Goal: Task Accomplishment & Management: Use online tool/utility

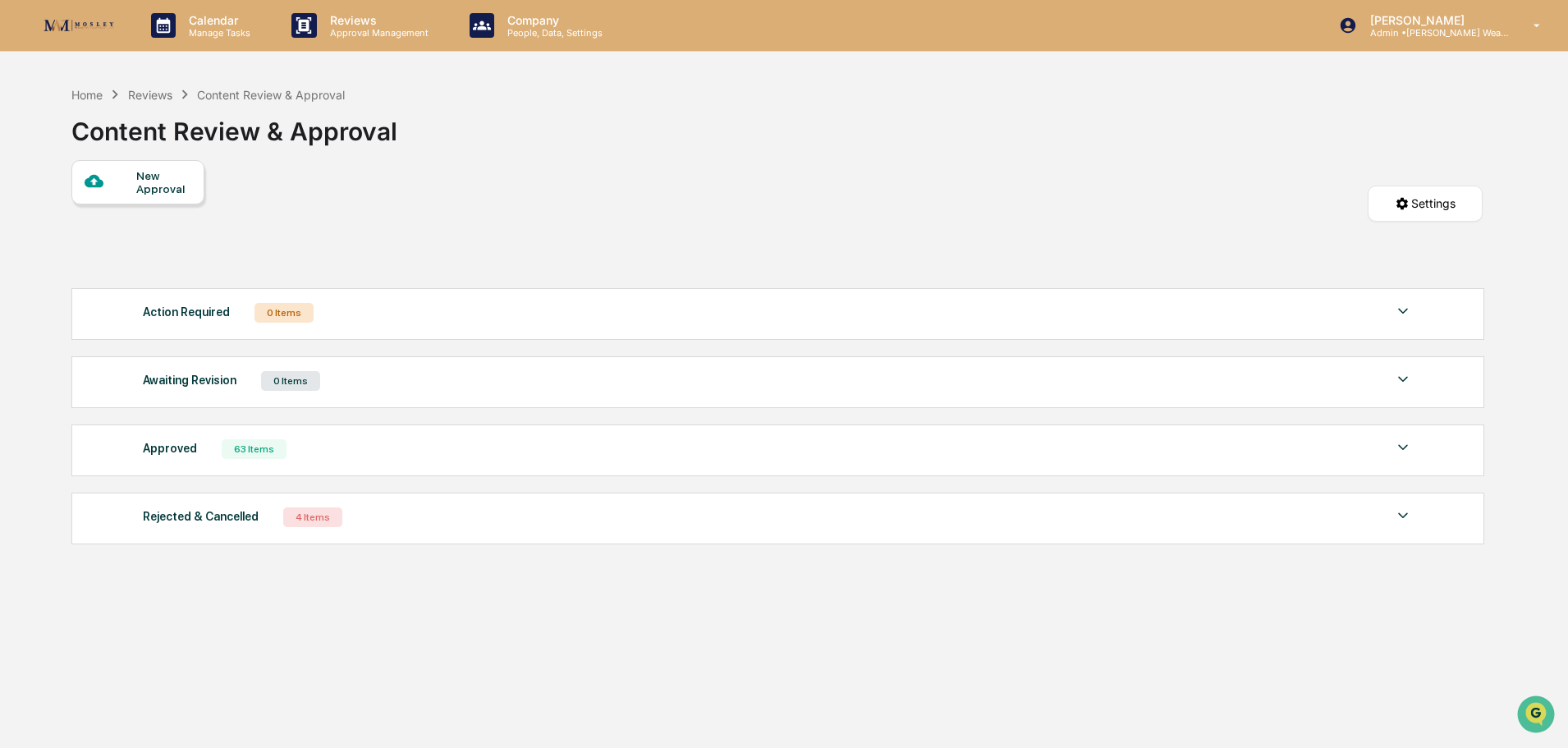
click at [174, 449] on div "Approved" at bounding box center [170, 448] width 54 height 22
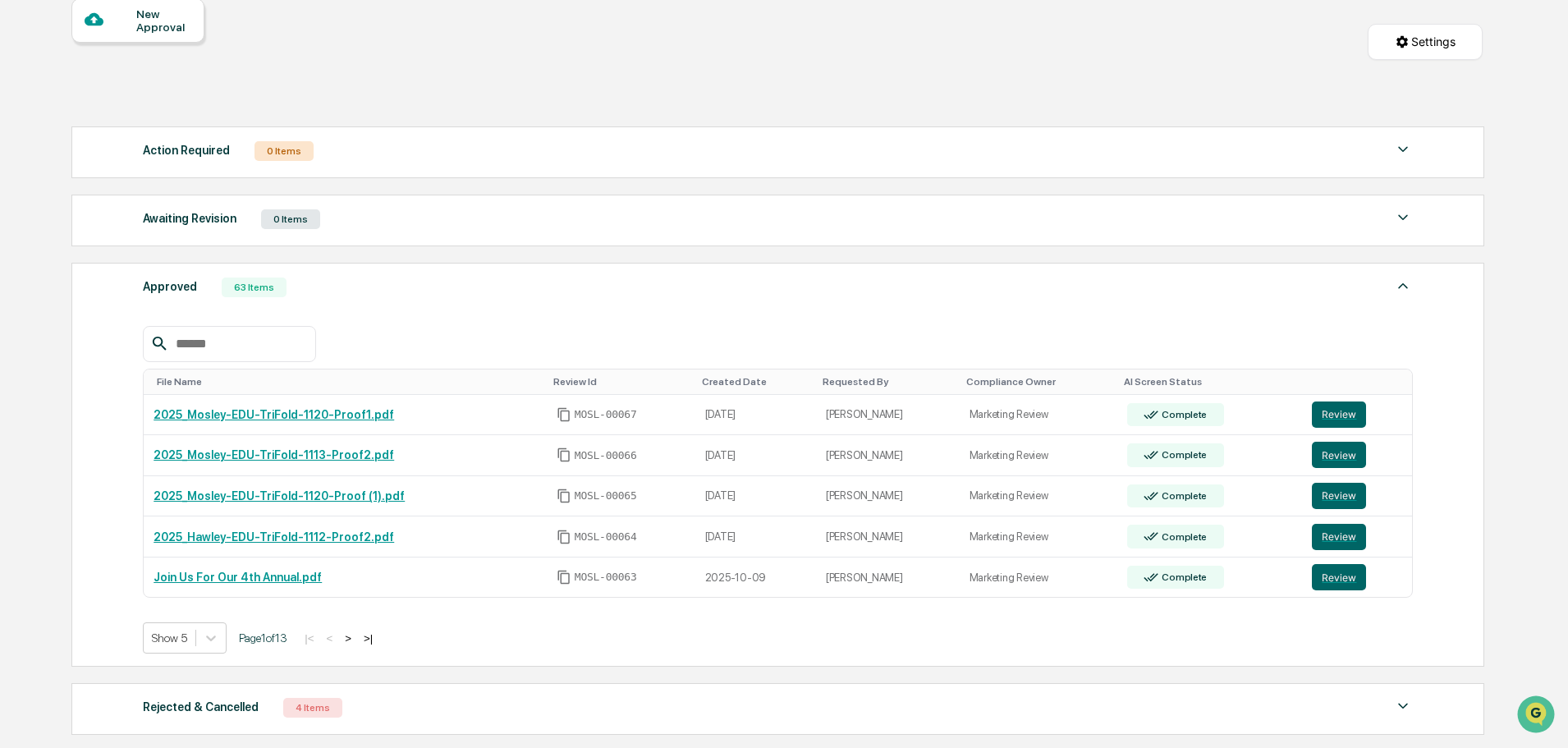
scroll to position [162, 0]
click at [348, 413] on link "2025_Mosley-EDU-TriFold-1120-Proof1.pdf" at bounding box center [273, 413] width 241 height 13
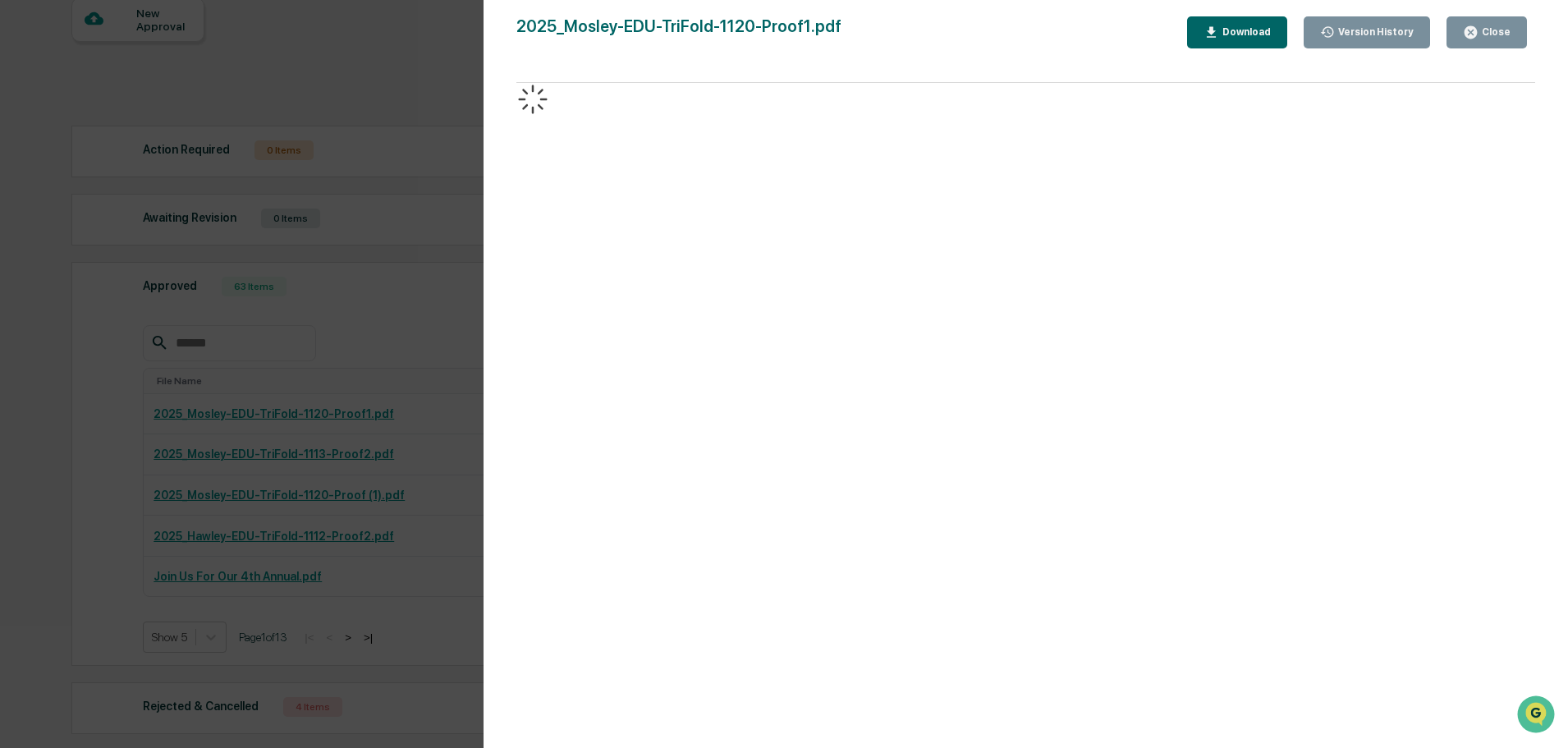
click at [1501, 30] on div "Close" at bounding box center [1494, 32] width 32 height 12
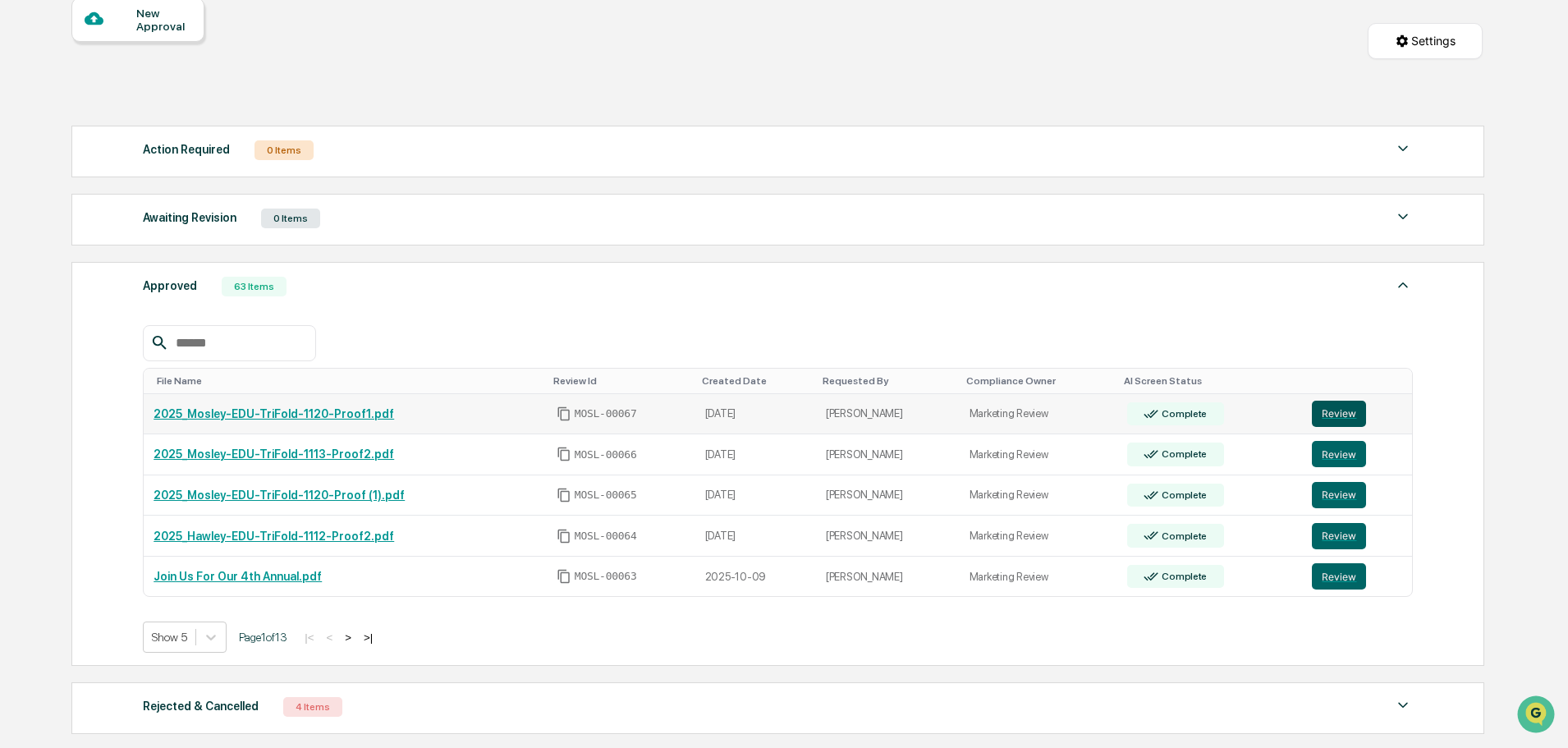
click at [1339, 412] on button "Review" at bounding box center [1339, 413] width 54 height 26
click at [1342, 412] on button "Review" at bounding box center [1339, 413] width 54 height 26
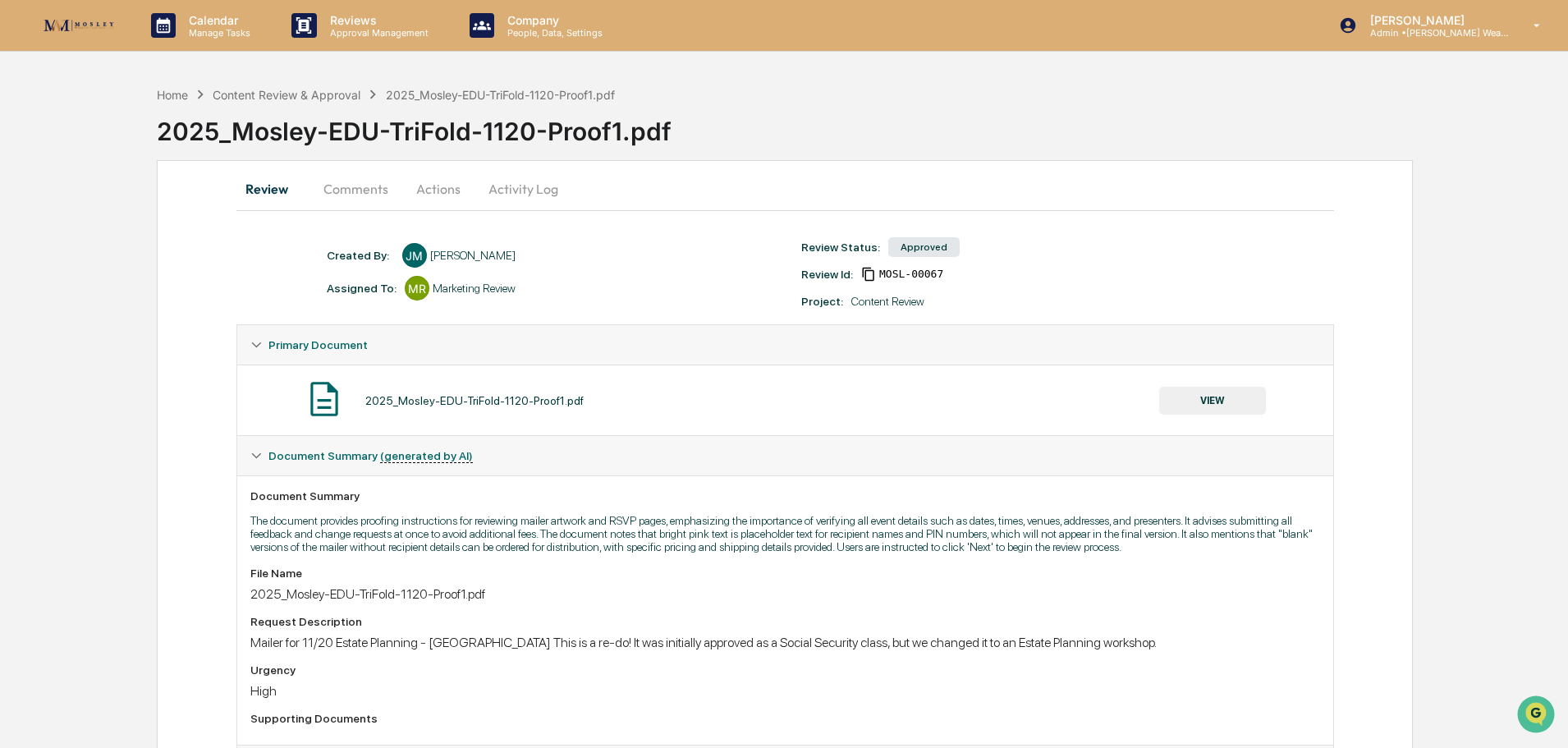
click at [355, 186] on button "Comments" at bounding box center [356, 188] width 91 height 39
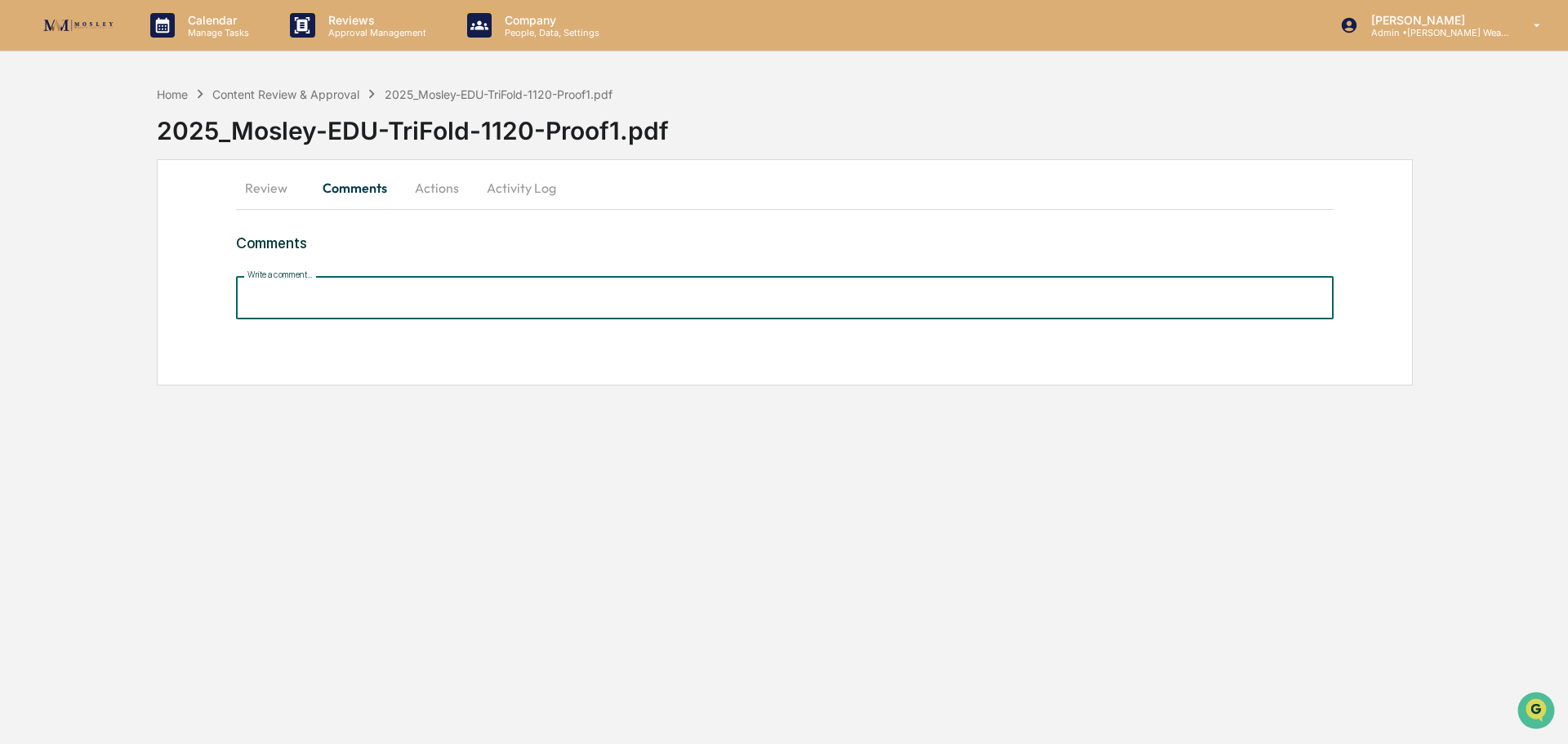
paste input "**********"
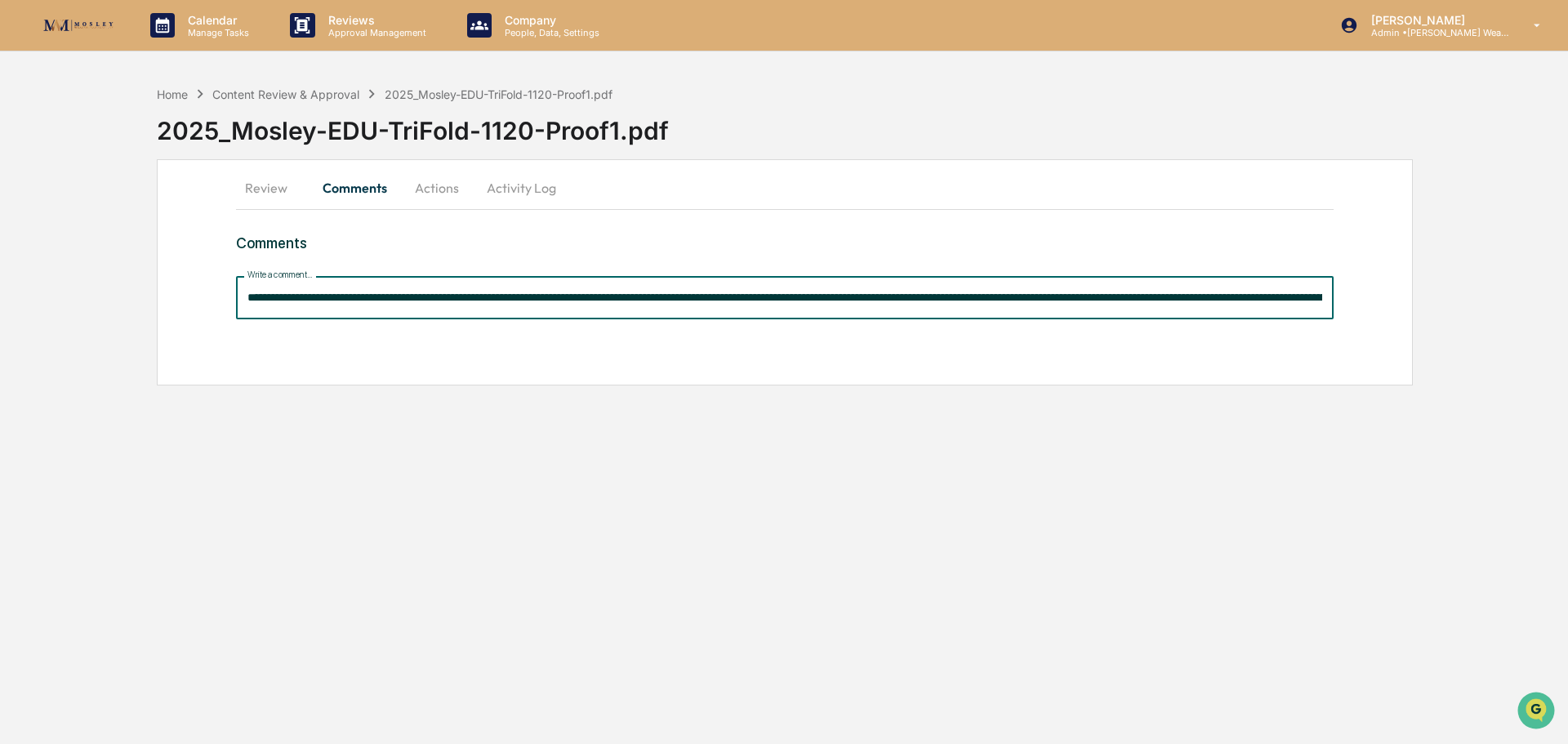
scroll to position [0, 1417]
type input "**********"
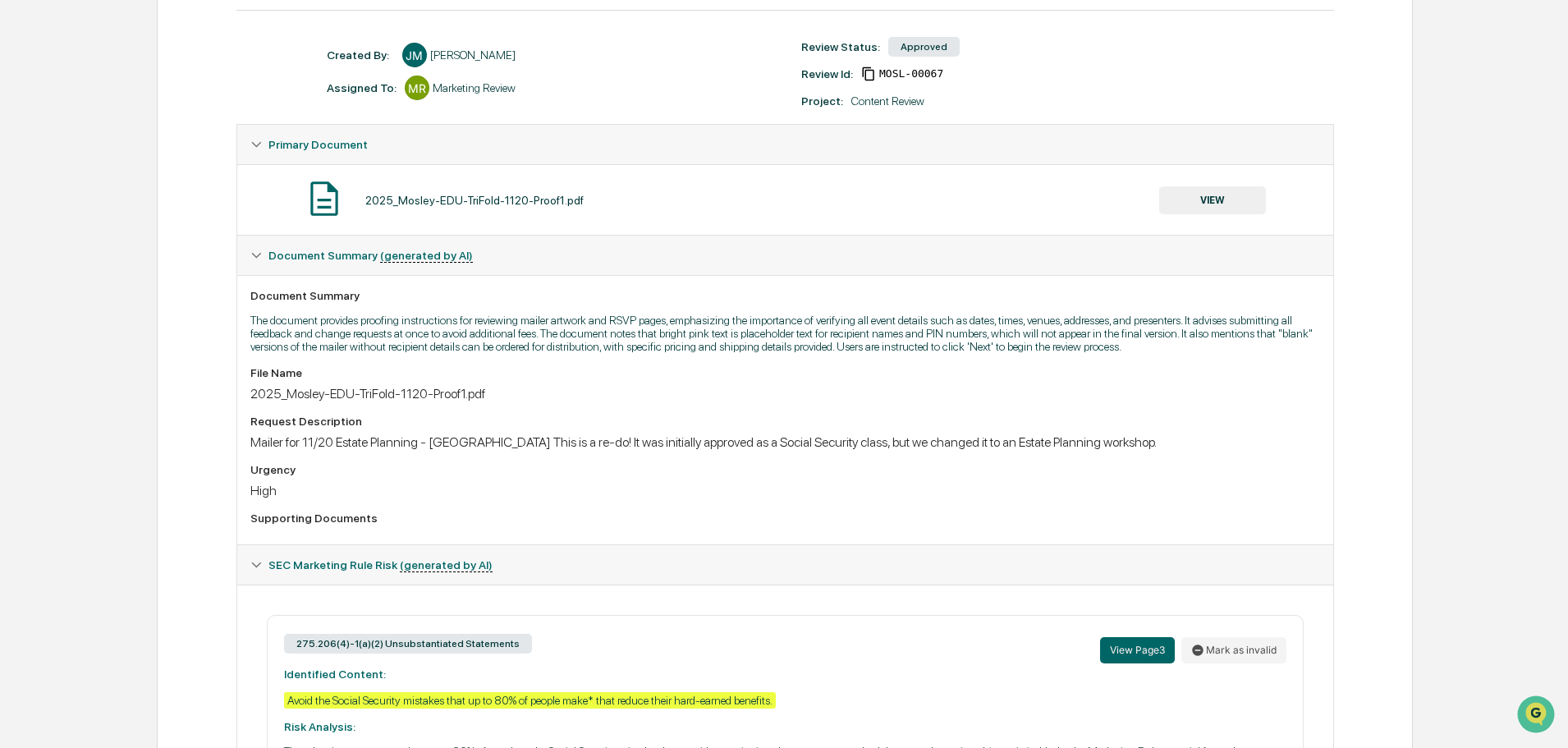
scroll to position [410, 0]
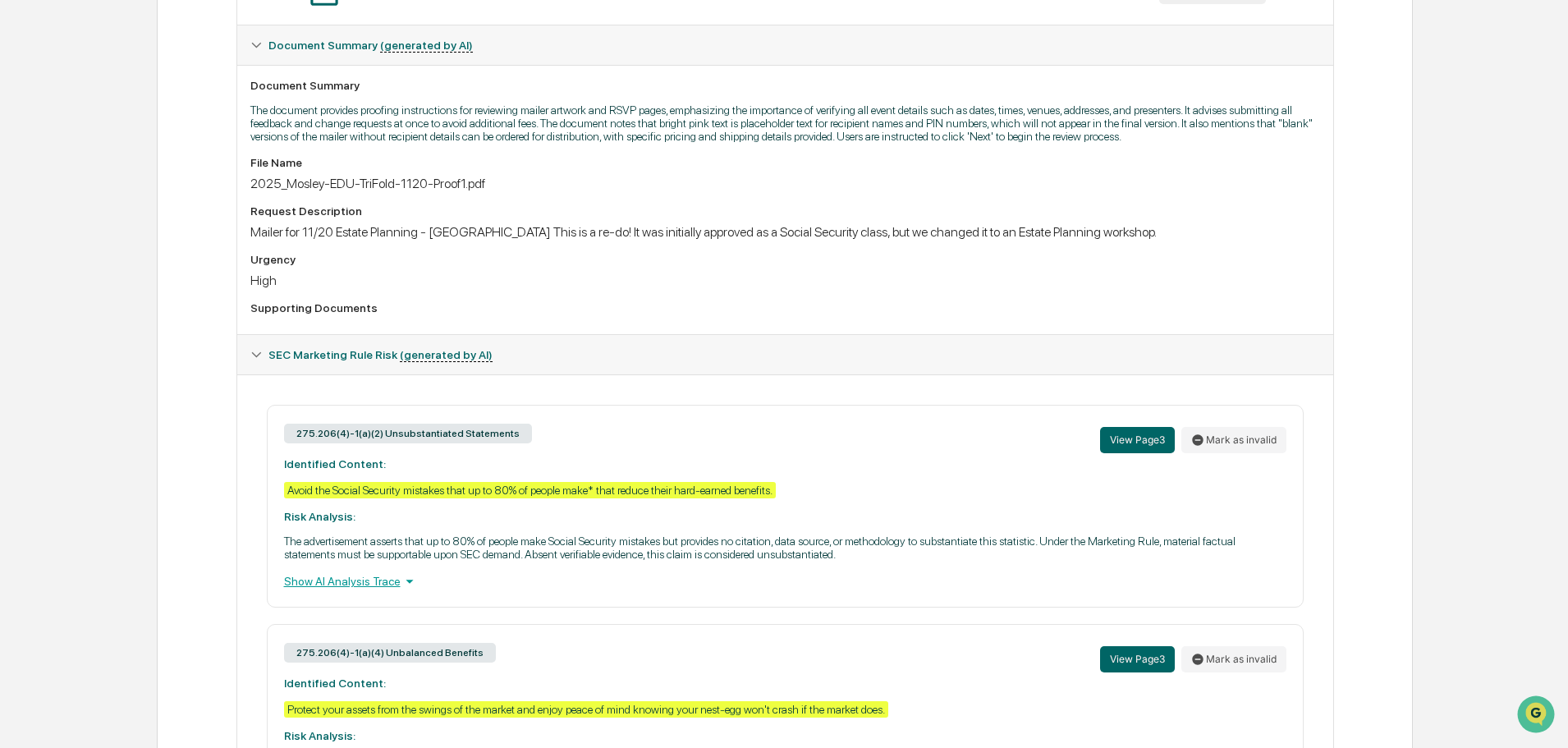
drag, startPoint x: 286, startPoint y: 489, endPoint x: 784, endPoint y: 489, distance: 498.0
click at [775, 489] on div "Avoid the Social Security mistakes that up to 80% of people make* that reduce t…" at bounding box center [530, 490] width 492 height 16
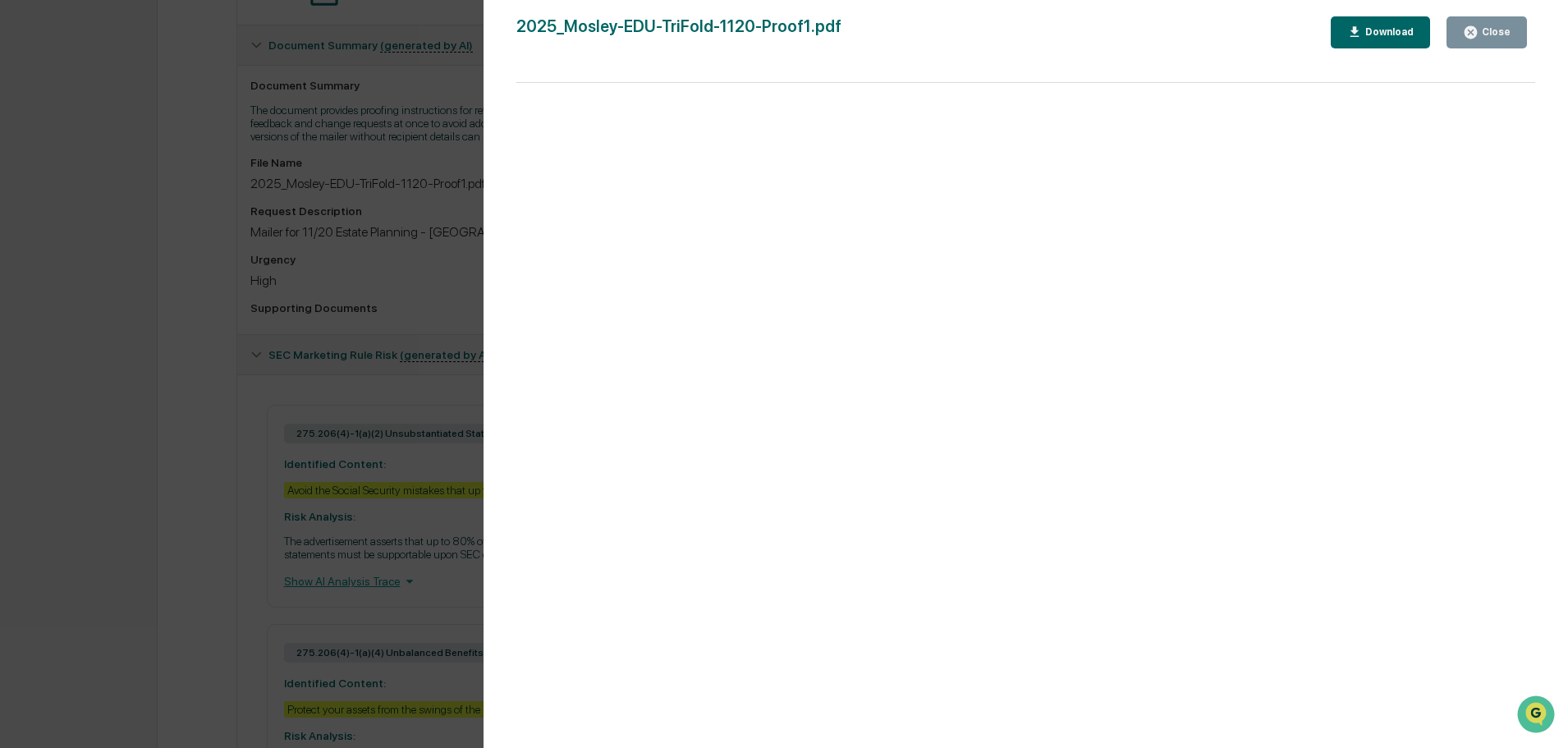
click at [1488, 35] on div "Close" at bounding box center [1494, 32] width 32 height 12
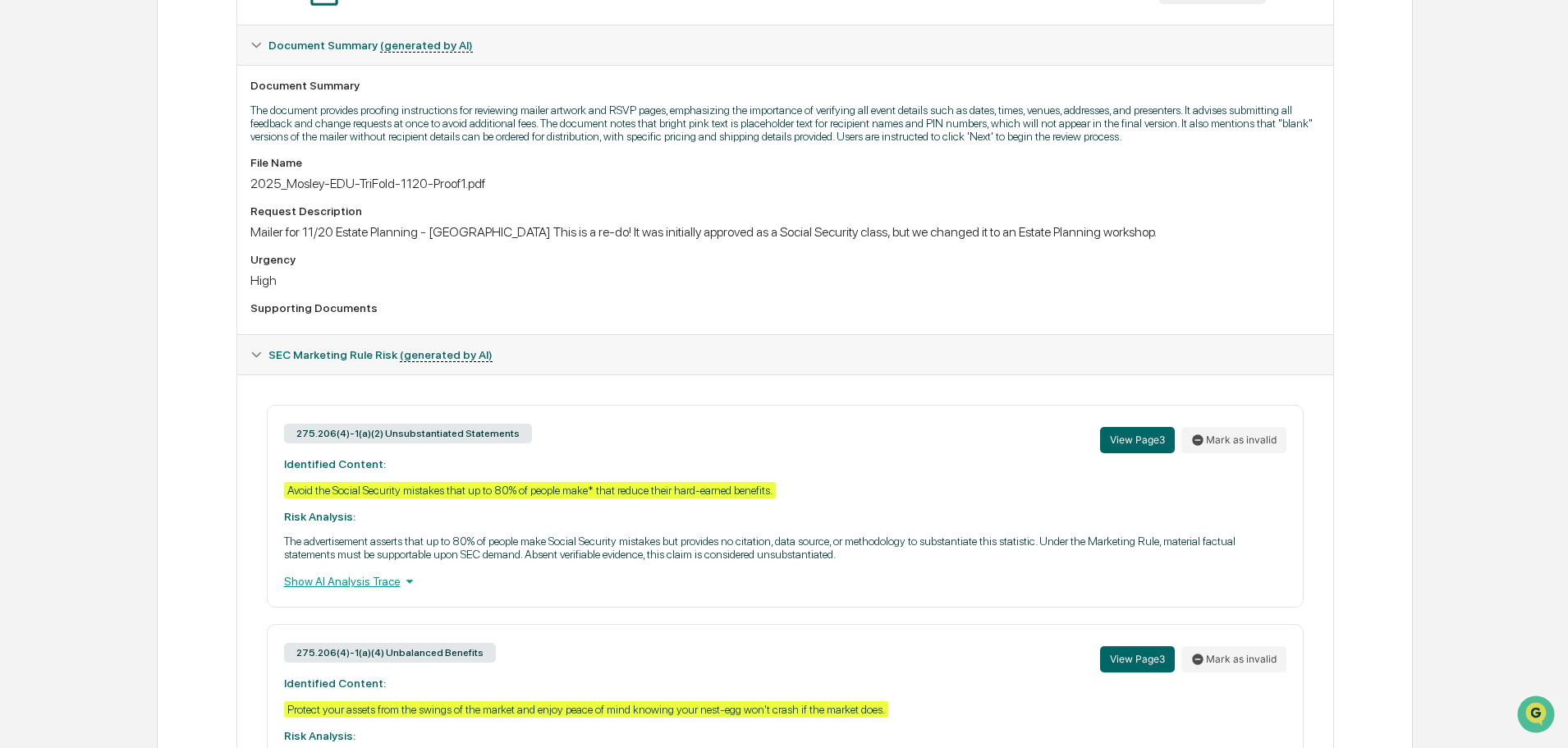
drag, startPoint x: 288, startPoint y: 491, endPoint x: 782, endPoint y: 492, distance: 494.0
click at [775, 492] on div "Avoid the Social Security mistakes that up to 80% of people make* that reduce t…" at bounding box center [530, 490] width 492 height 16
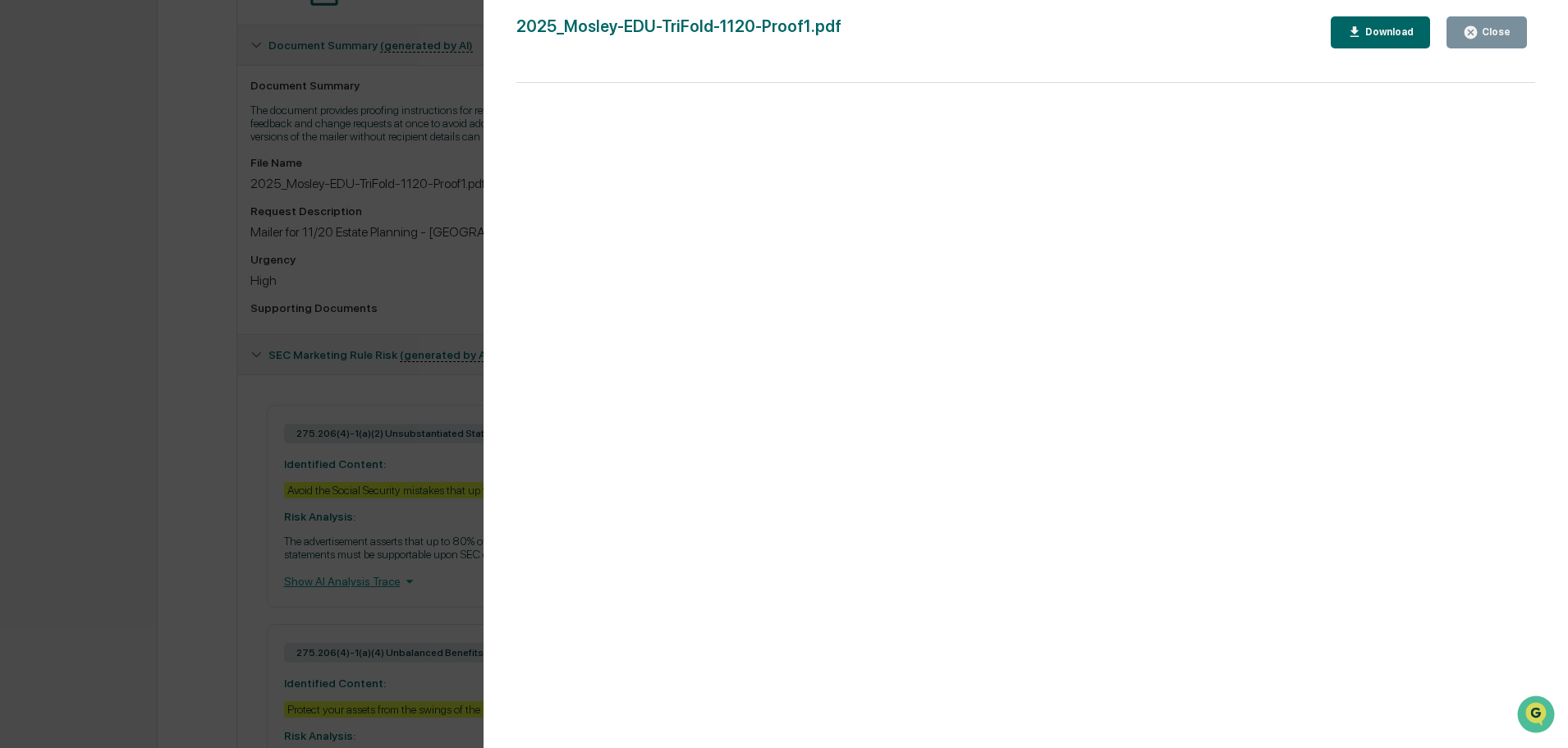
click at [414, 461] on div "Version History 10/14/2025, 05:03 PM Jill McCloskey 2025_Mosley-EDU-TriFold-112…" at bounding box center [784, 374] width 1568 height 748
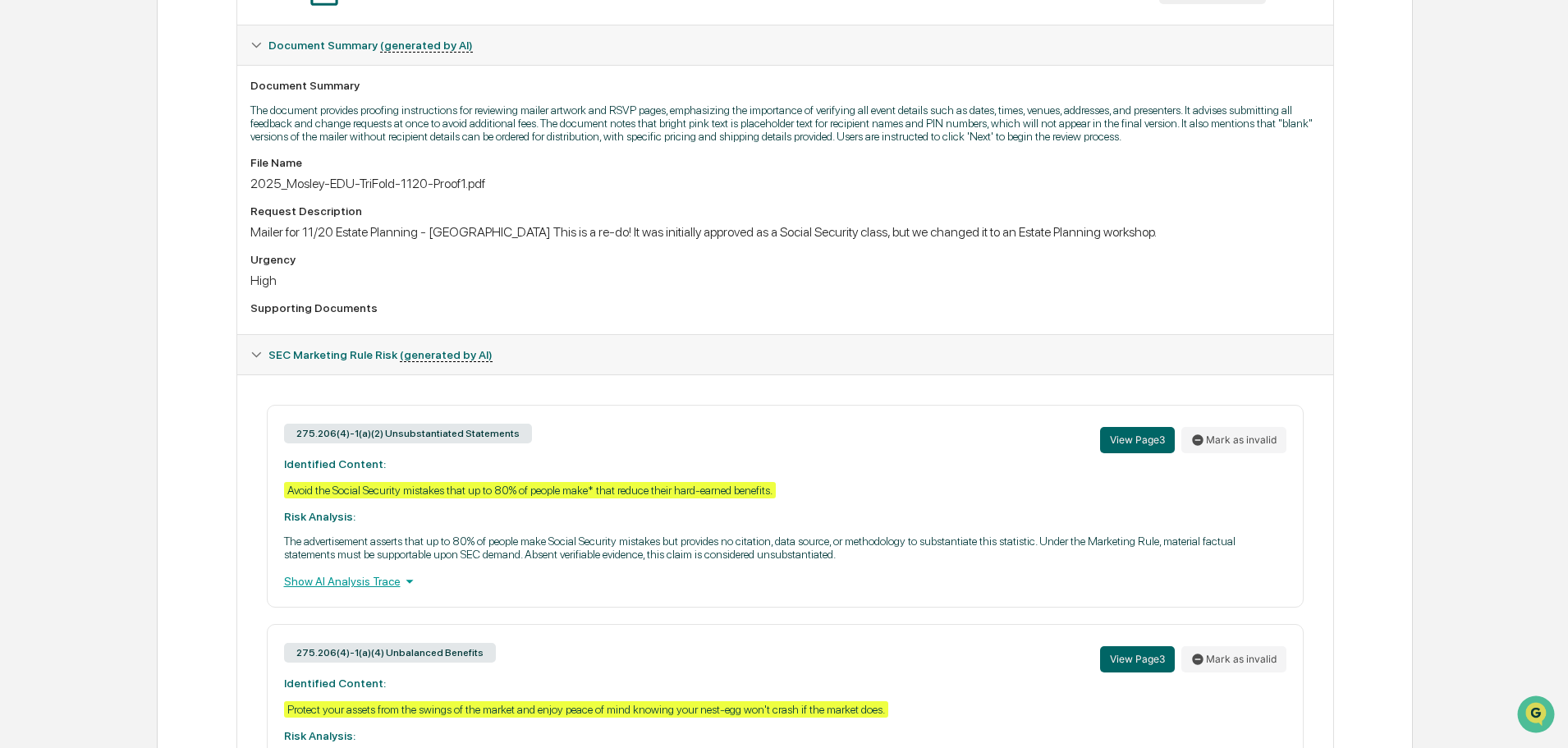
drag, startPoint x: 799, startPoint y: 484, endPoint x: 290, endPoint y: 492, distance: 509.1
click at [290, 492] on div "275.206(4)-1(a)(2) Unsubstantiated Statements View Page 3 Mark as invalid Ident…" at bounding box center [785, 506] width 1037 height 202
copy div "Avoid the Social Security mistakes that up to 80% of people make* that reduce t…"
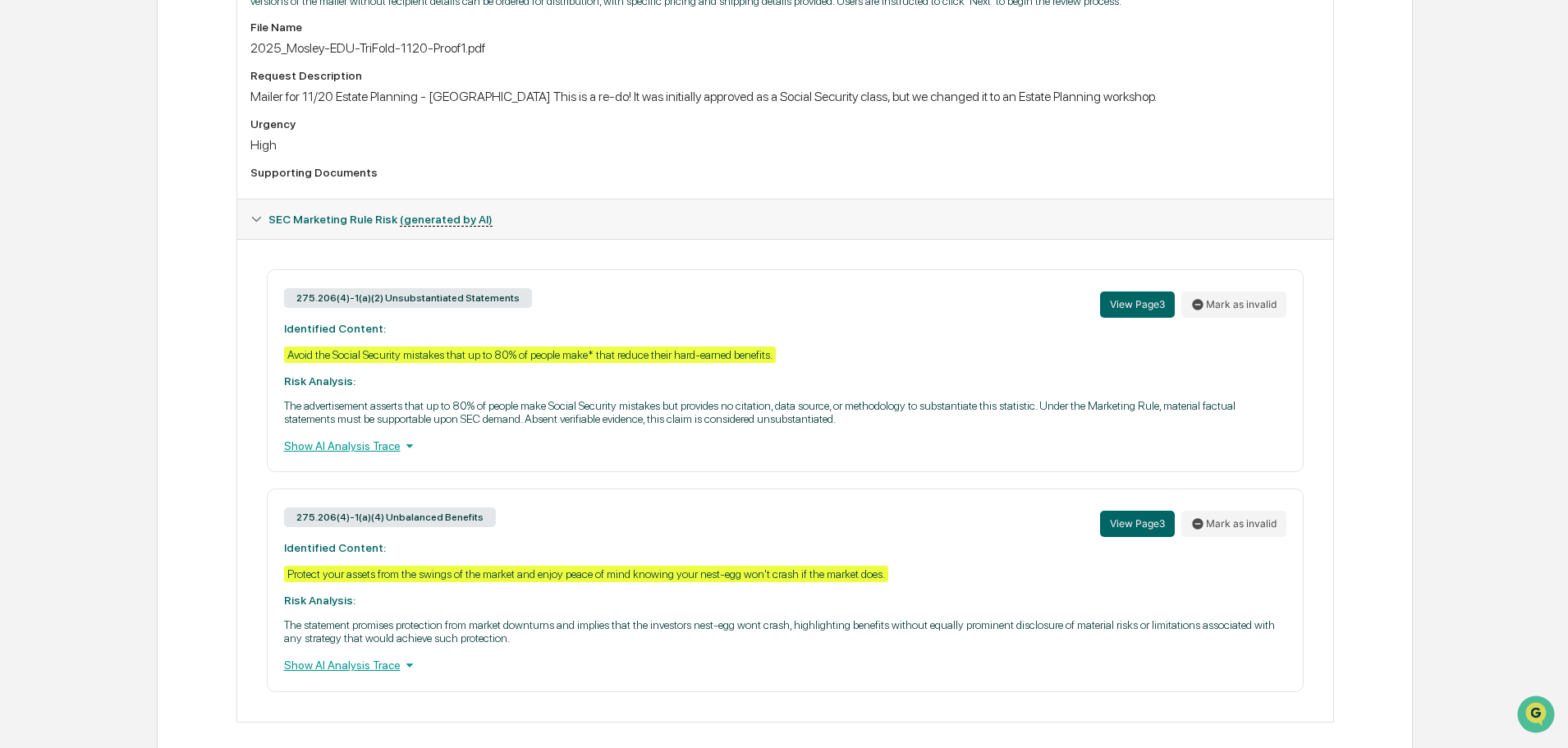
scroll to position [562, 0]
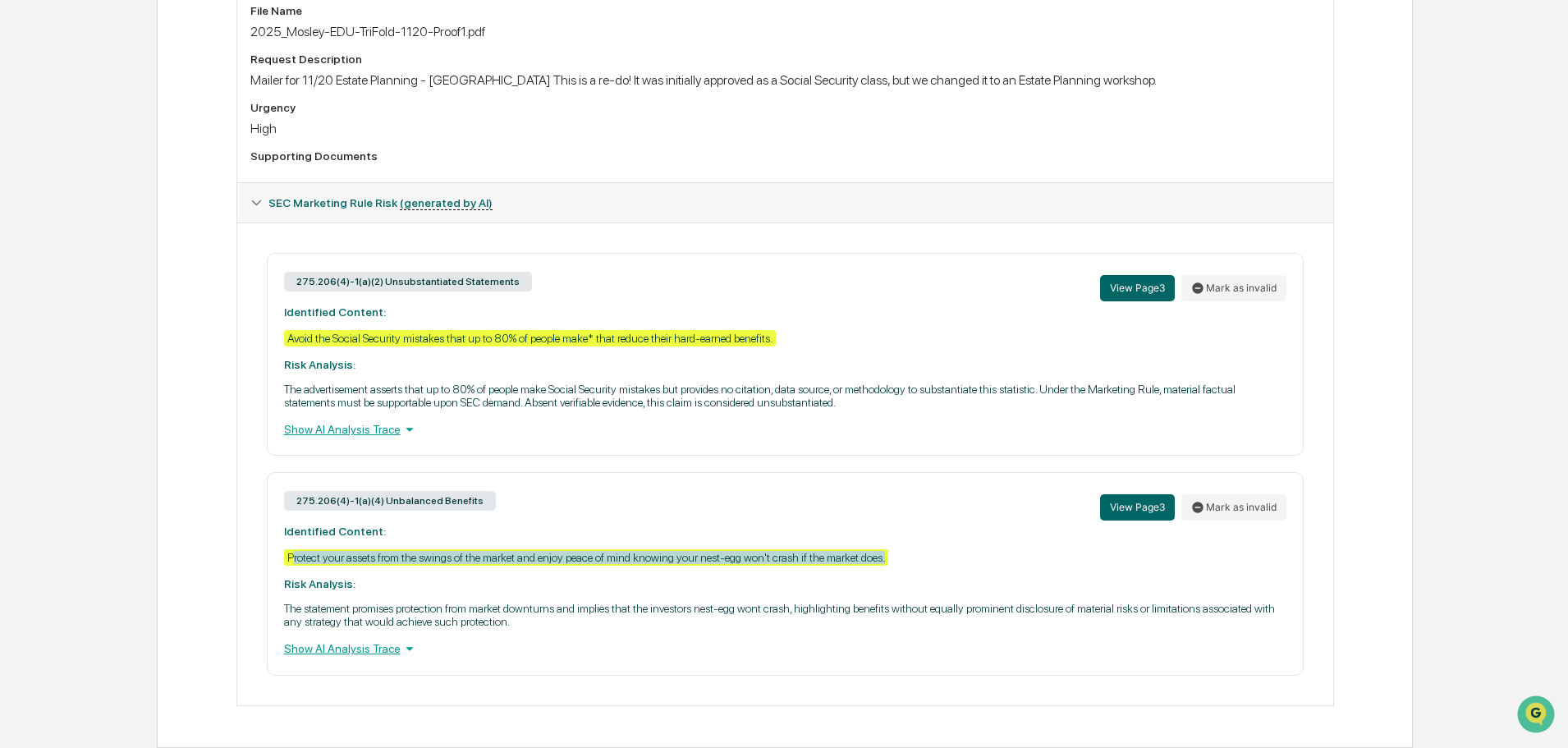
drag, startPoint x: 288, startPoint y: 559, endPoint x: 886, endPoint y: 562, distance: 598.0
click at [886, 562] on div "Protect your assets from the swings of the market and enjoy peace of mind knowi…" at bounding box center [586, 557] width 604 height 16
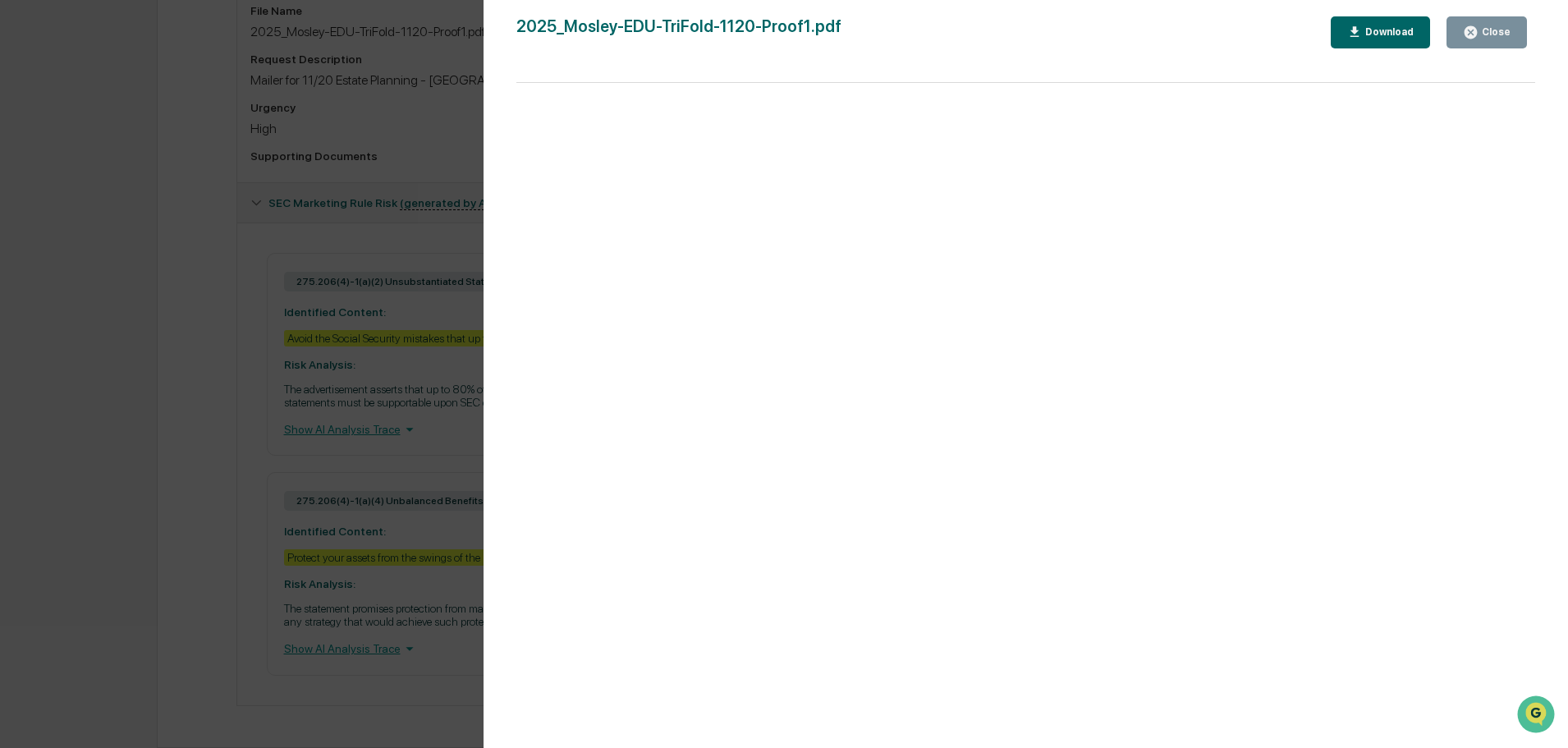
click at [293, 558] on div "Version History 10/14/2025, 05:03 PM Jill McCloskey 2025_Mosley-EDU-TriFold-112…" at bounding box center [784, 374] width 1568 height 748
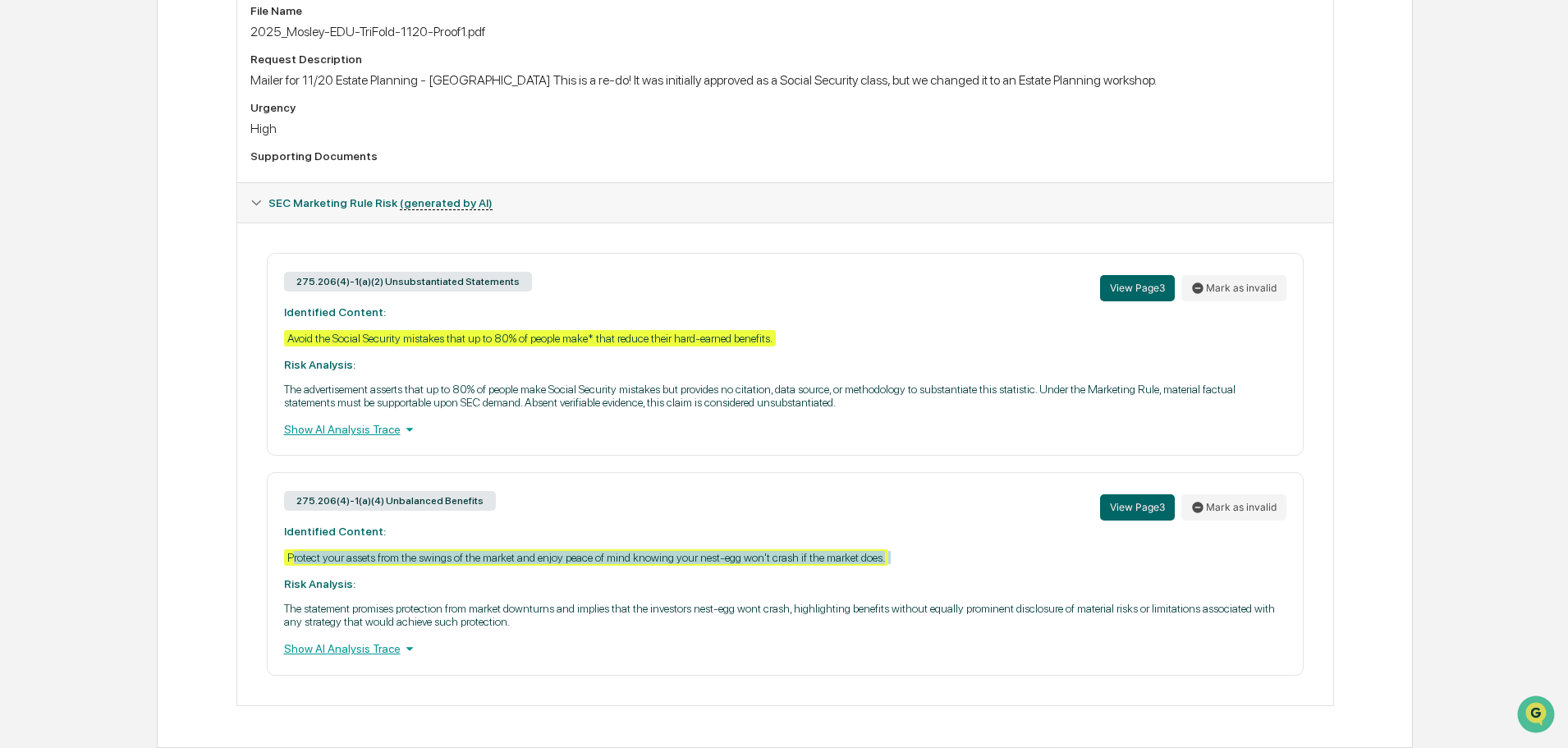
drag, startPoint x: 894, startPoint y: 562, endPoint x: 292, endPoint y: 564, distance: 602.0
click at [292, 564] on div "275.206(4)-1(a)(4) Unbalanced Benefits View Page 3 Mark as invalid Identified C…" at bounding box center [785, 573] width 1037 height 202
copy div "Protect your assets from the swings of the market and enjoy peace of mind knowi…"
